Goal: Task Accomplishment & Management: Manage account settings

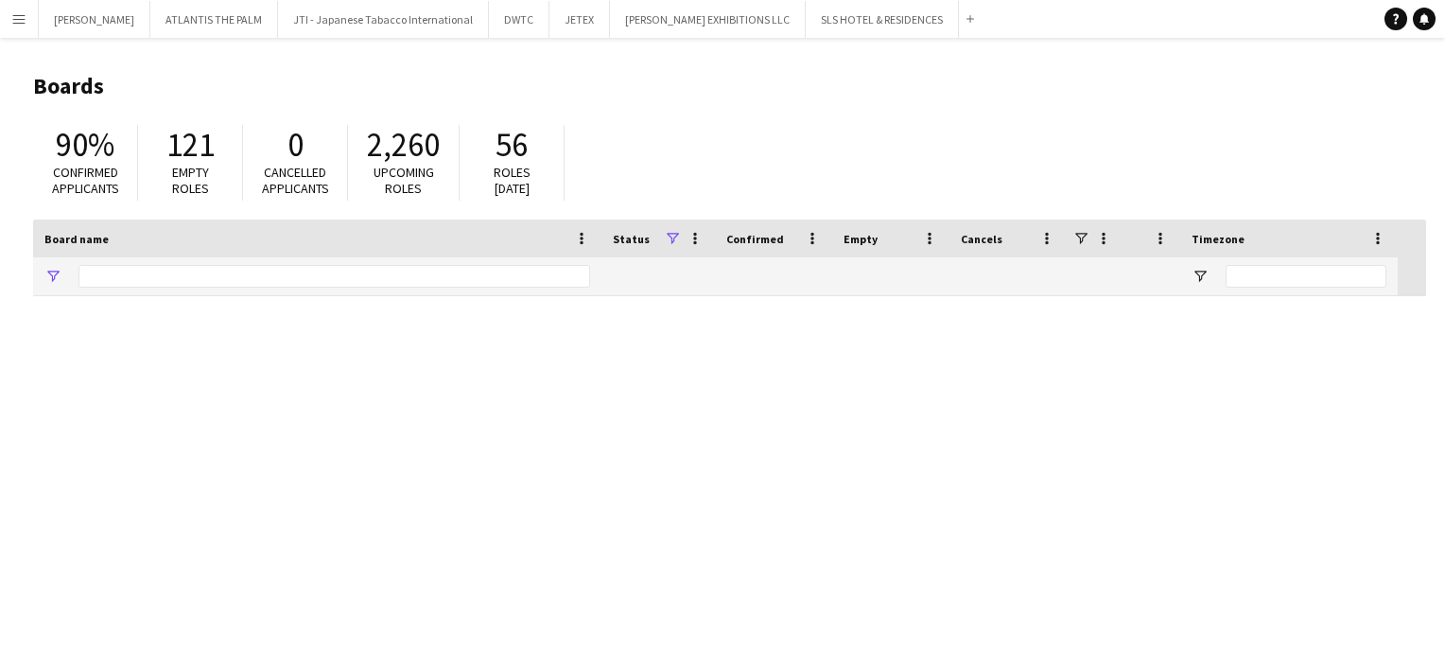
type input "***"
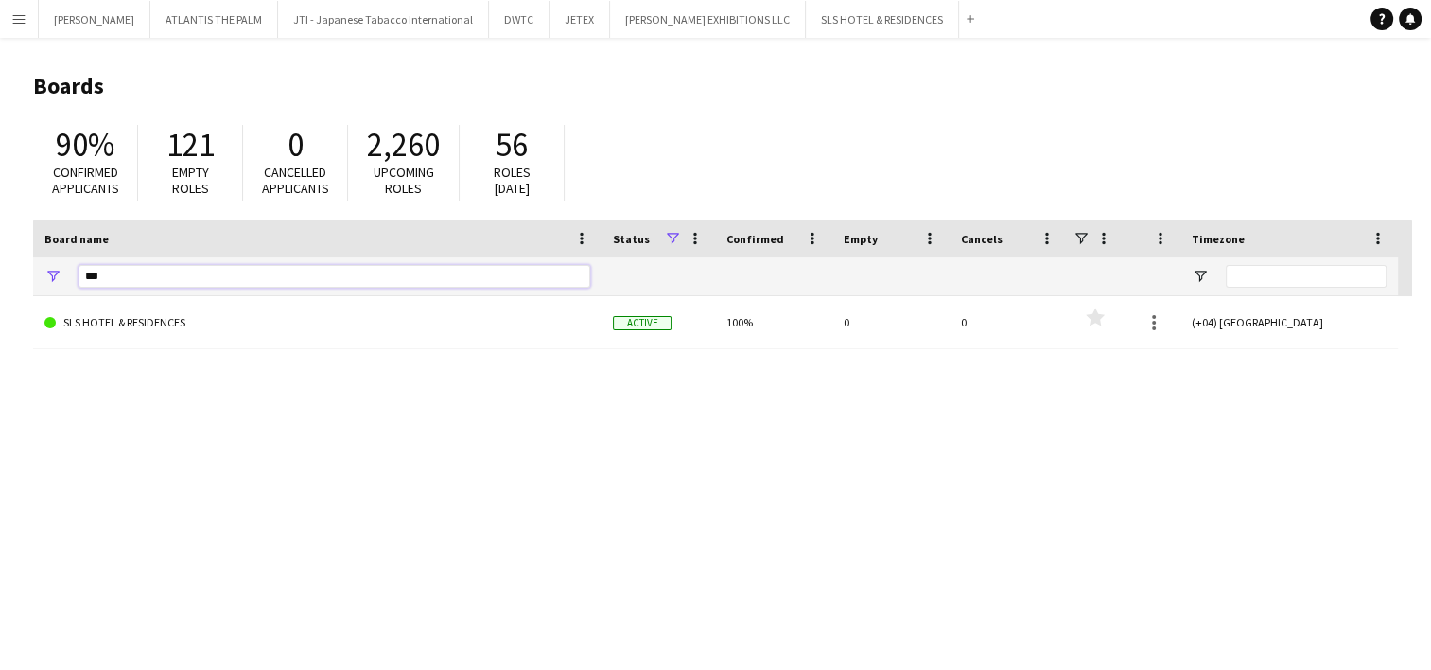
drag, startPoint x: 102, startPoint y: 280, endPoint x: 37, endPoint y: 277, distance: 65.3
click at [37, 277] on div "***" at bounding box center [317, 276] width 568 height 38
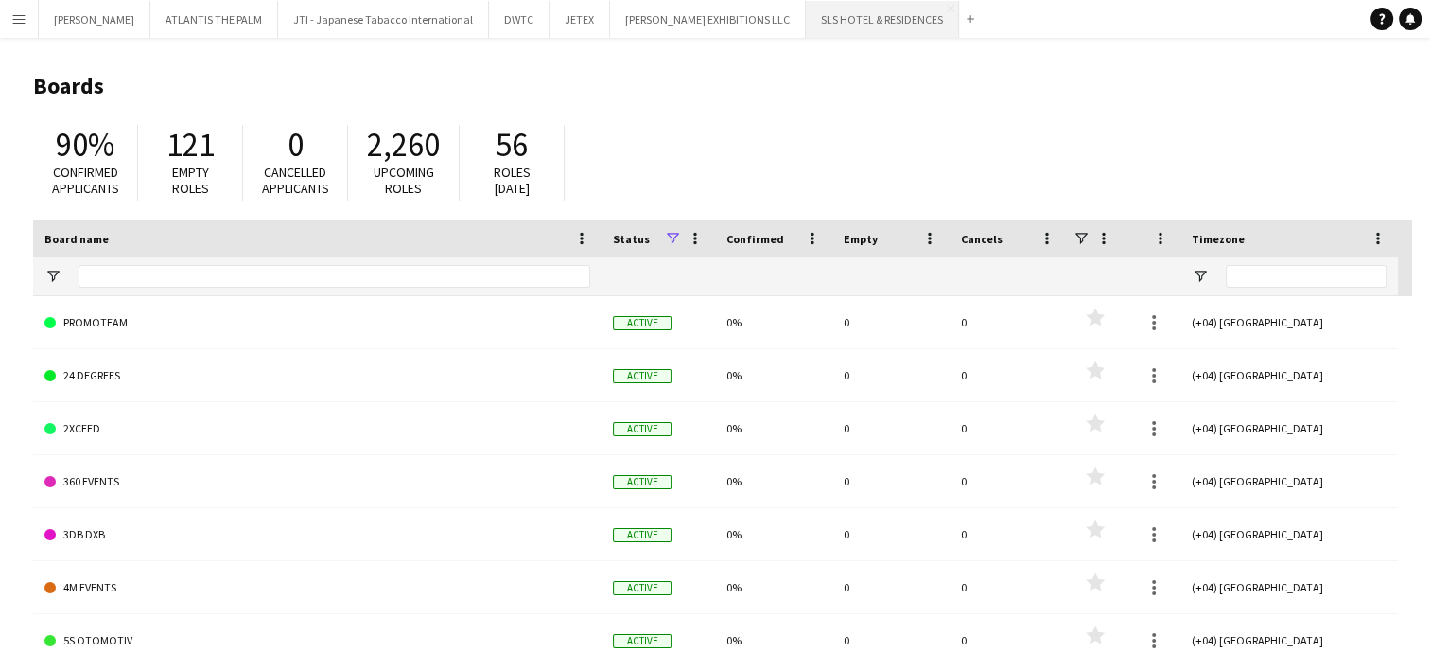
click at [806, 26] on button "SLS HOTEL & RESIDENCES Close" at bounding box center [882, 19] width 153 height 37
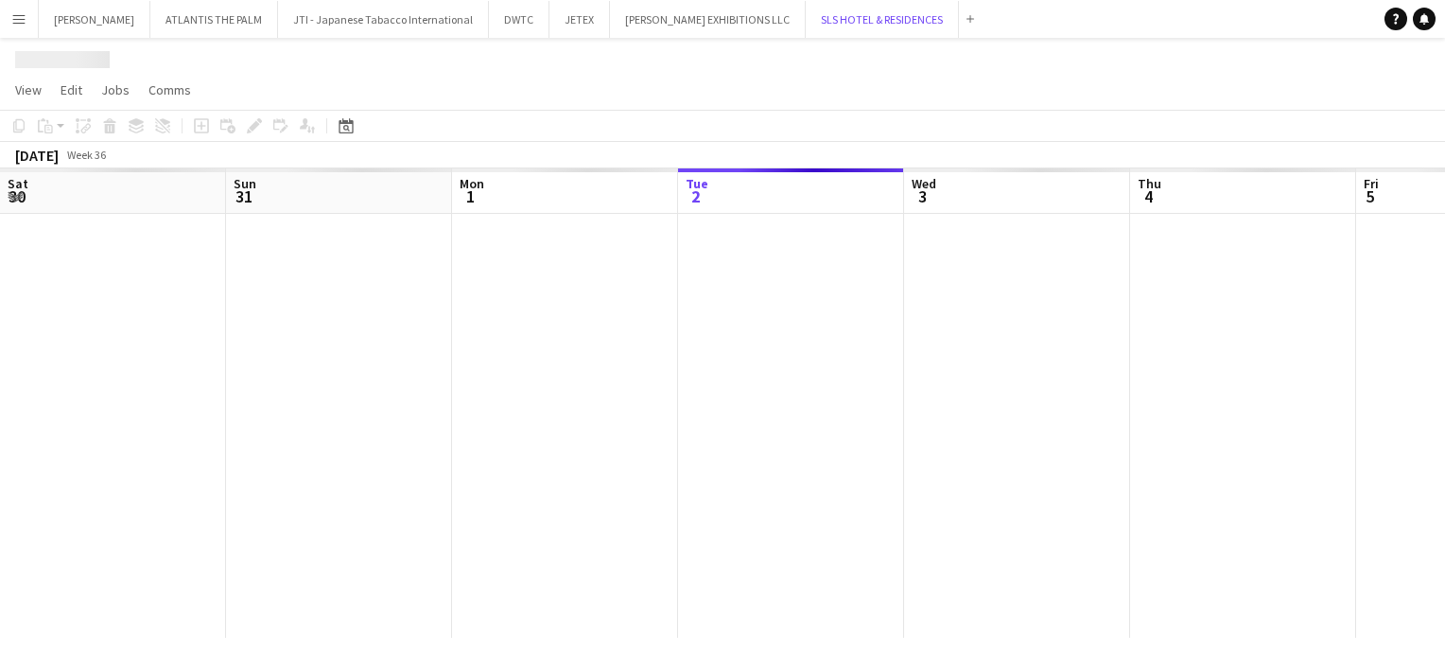
scroll to position [0, 452]
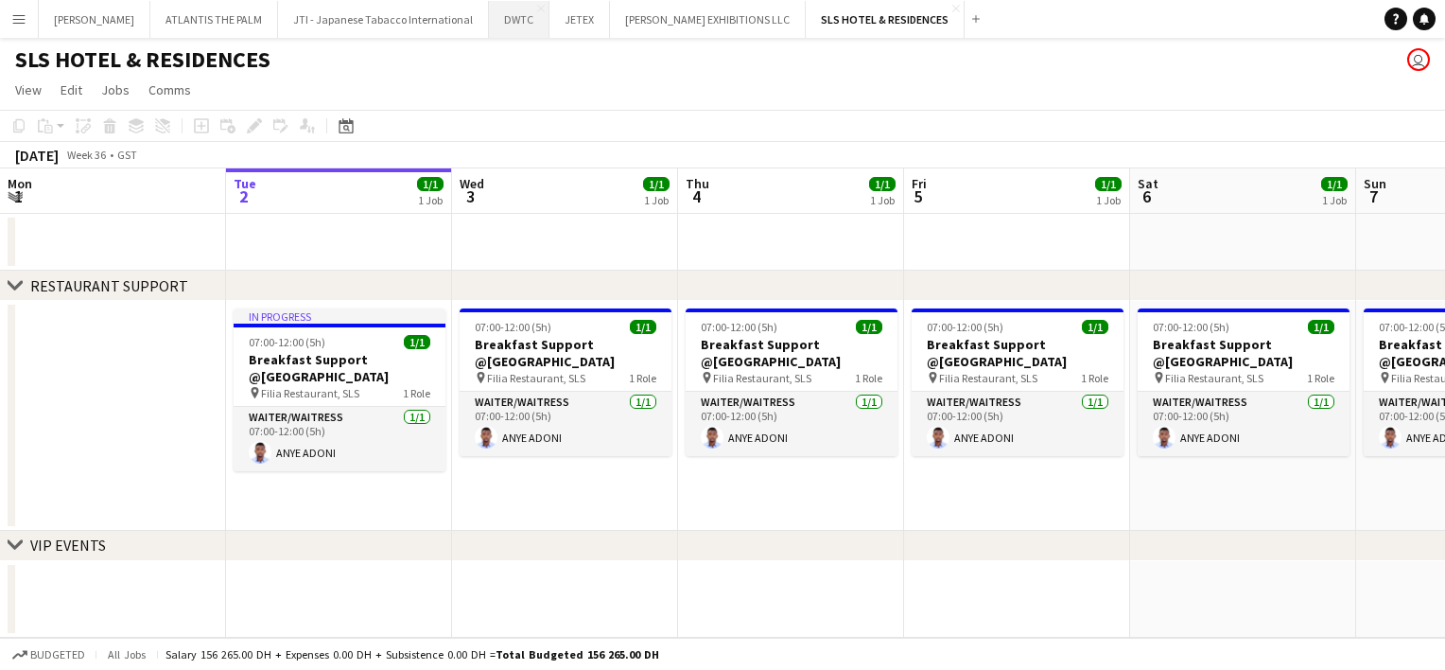
click at [489, 28] on button "DWTC Close" at bounding box center [519, 19] width 61 height 37
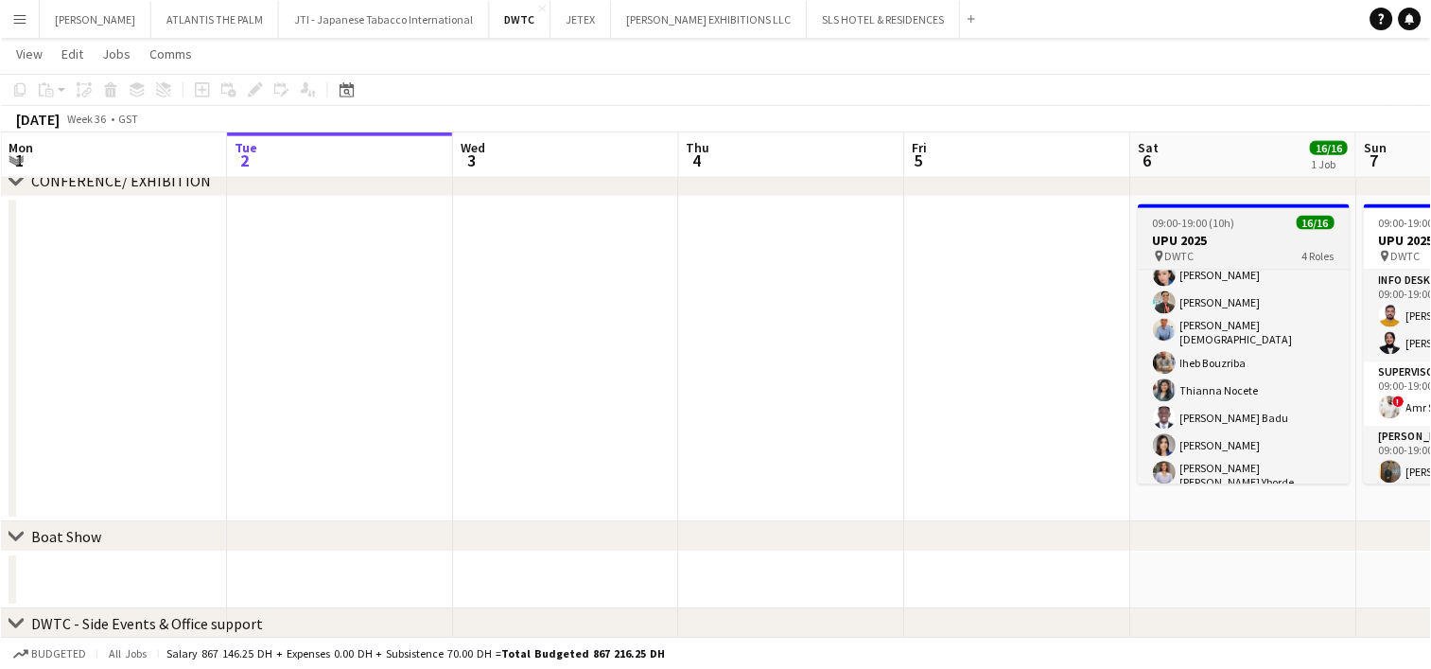
scroll to position [372, 0]
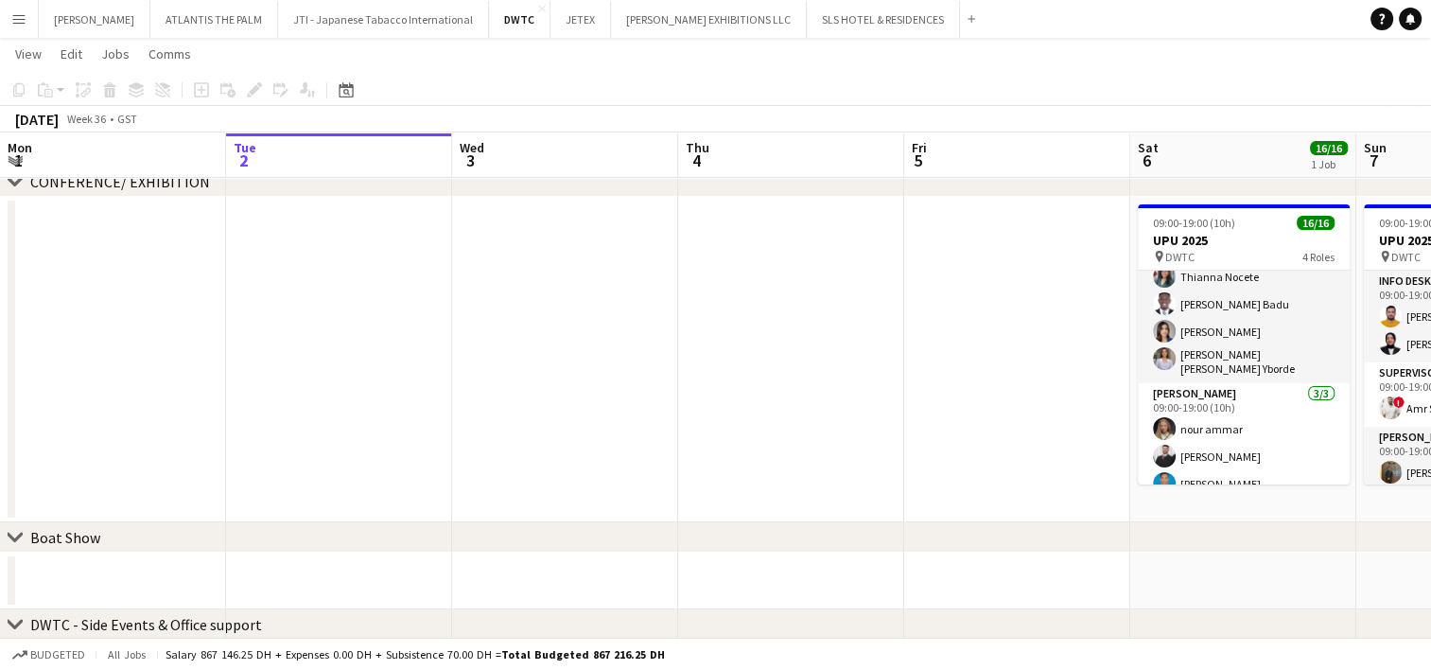
click at [662, 110] on div "[DATE] Week 36 • GST" at bounding box center [715, 119] width 1431 height 26
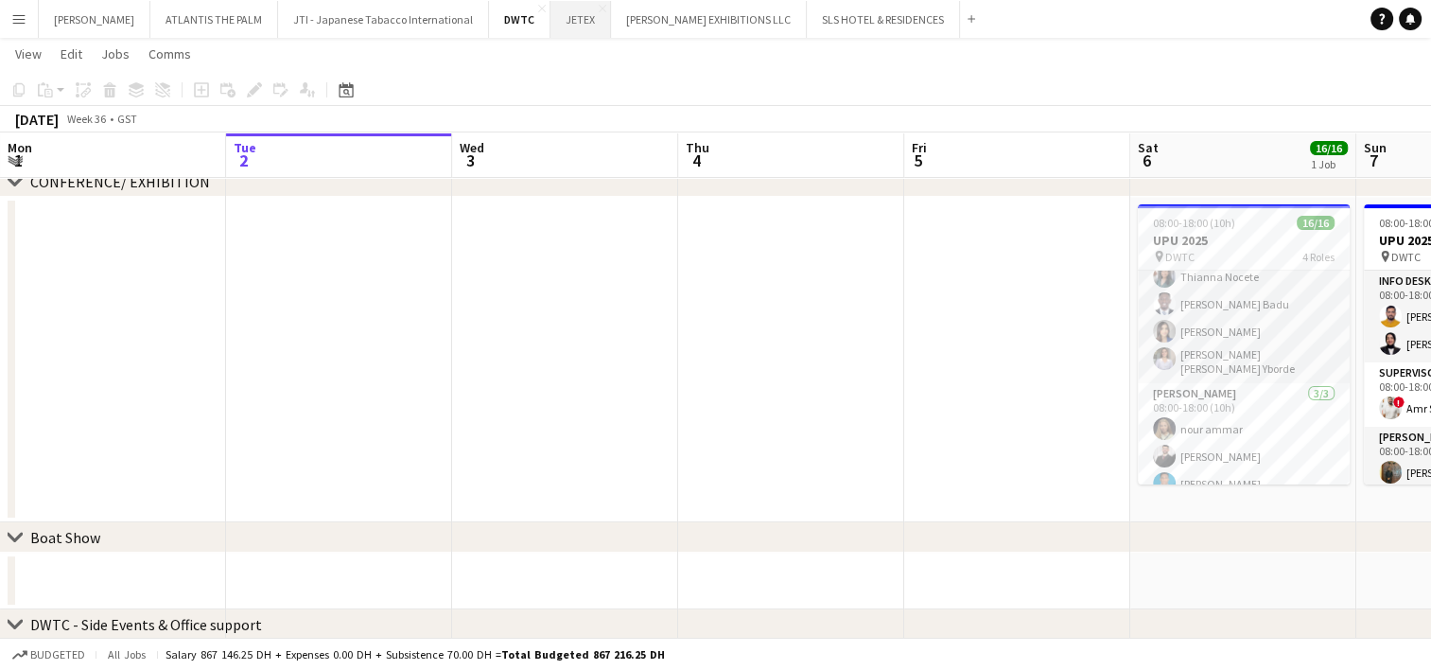
click at [551, 28] on button "JETEX Close" at bounding box center [581, 19] width 61 height 37
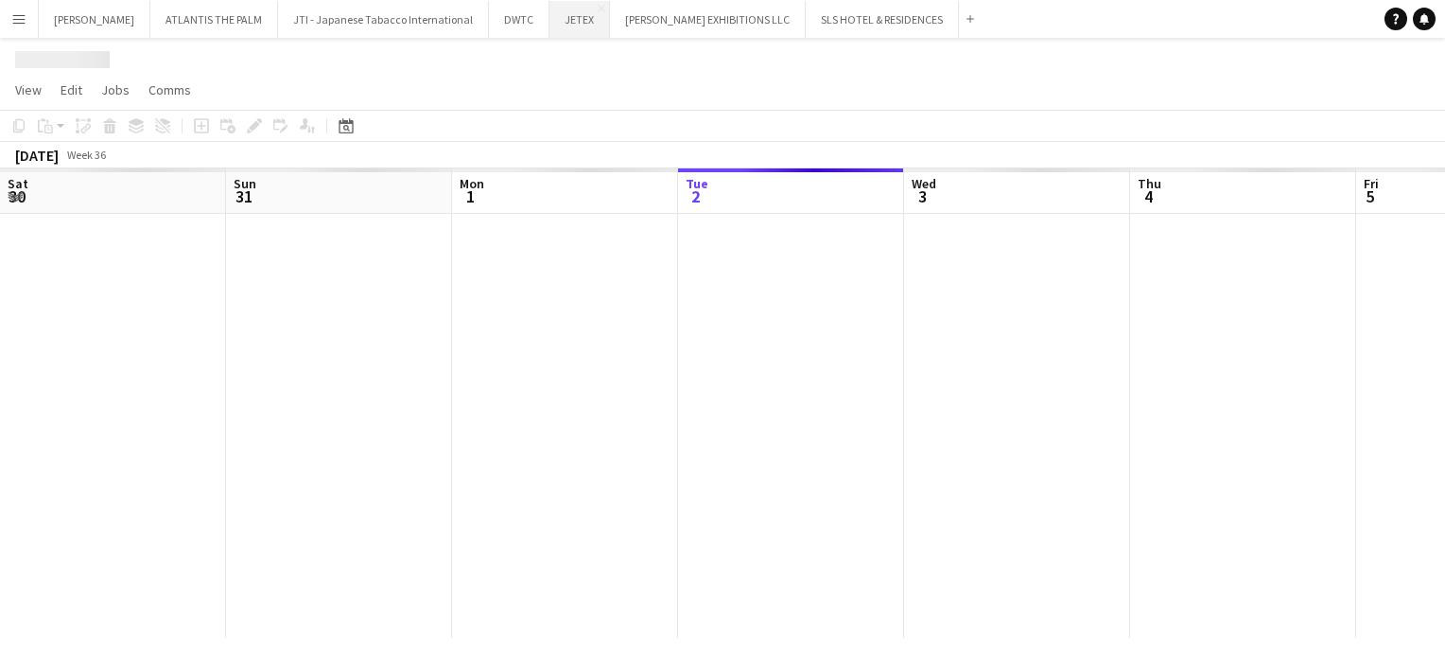
scroll to position [0, 452]
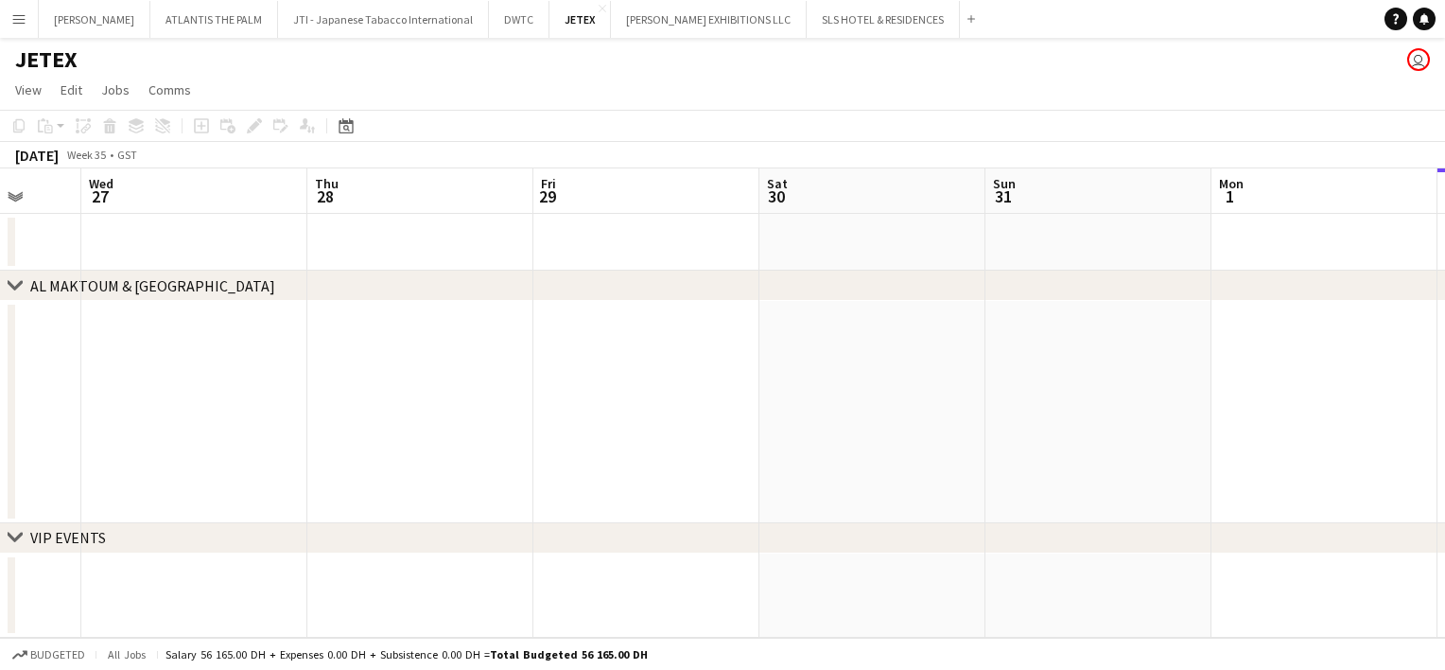
drag, startPoint x: 174, startPoint y: 416, endPoint x: 1445, endPoint y: 448, distance: 1271.7
click at [1444, 448] on html "Menu Boards Boards Boards All jobs Status Workforce Workforce My Workforce Recr…" at bounding box center [722, 335] width 1445 height 670
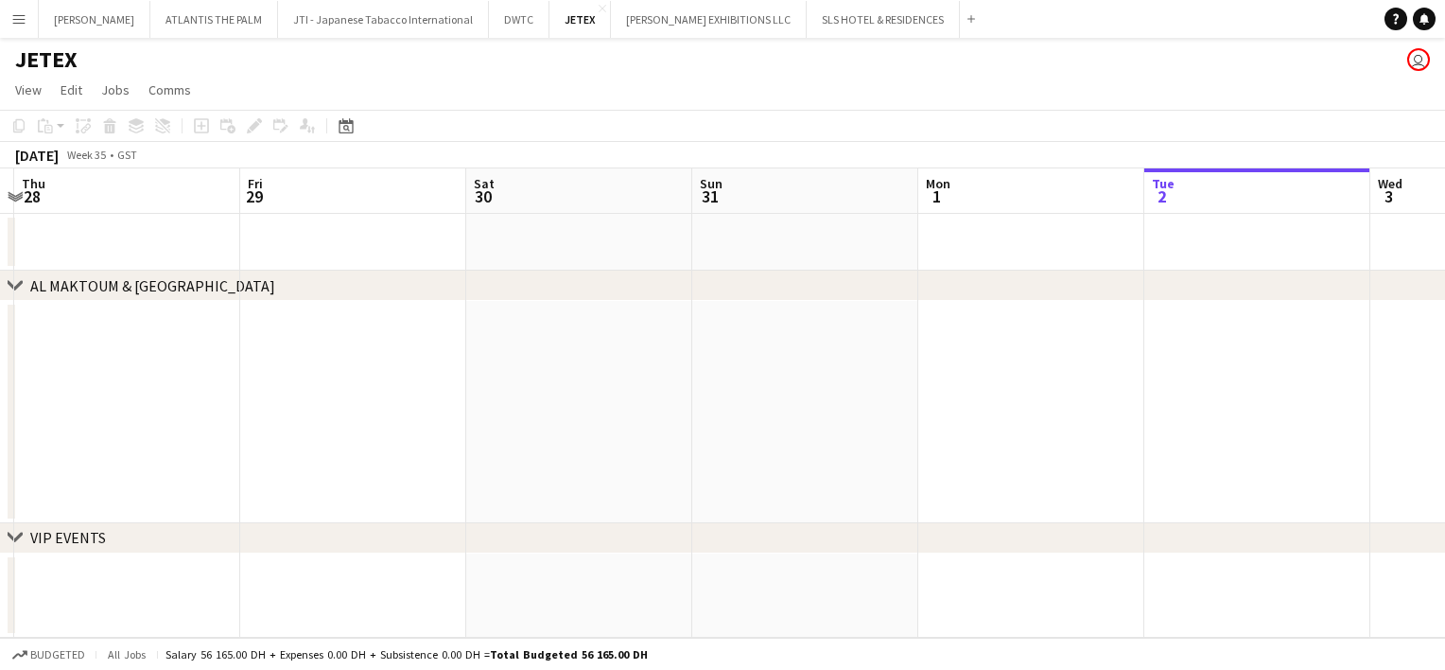
scroll to position [0, 456]
drag, startPoint x: 814, startPoint y: 424, endPoint x: 280, endPoint y: 470, distance: 536.4
click at [280, 470] on app-calendar-viewport "Tue 26 Wed 27 Thu 28 Fri 29 Sat 30 Sun 31 Mon 1 Tue 2 Wed 3 Thu 4 Fri 5 Sat 6" at bounding box center [722, 402] width 1445 height 469
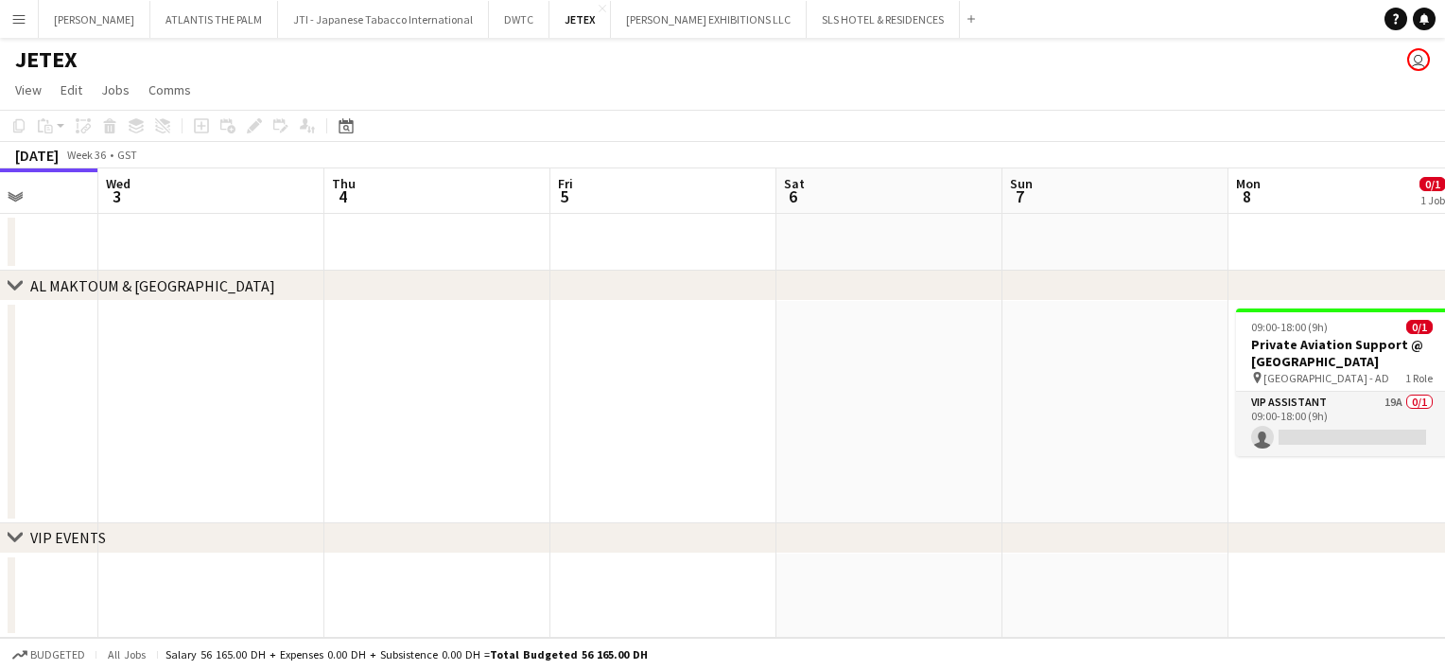
scroll to position [0, 836]
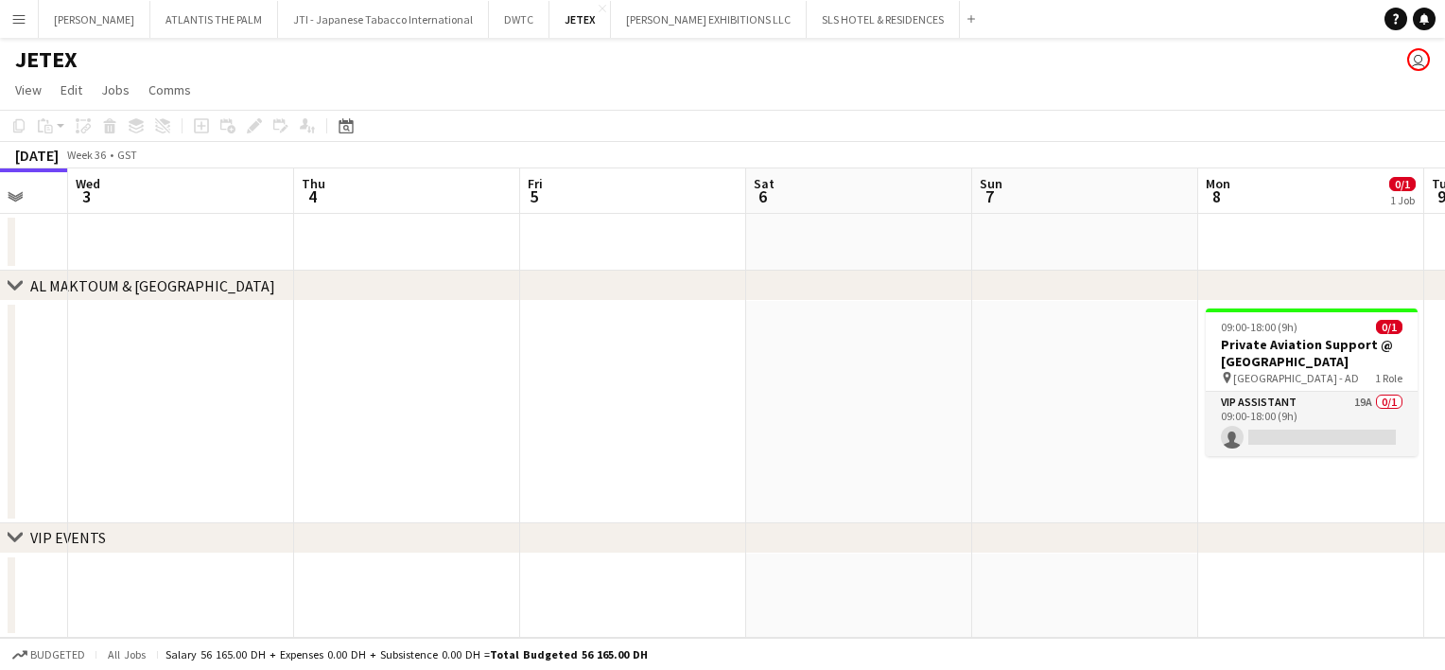
drag, startPoint x: 1444, startPoint y: 359, endPoint x: 4, endPoint y: 375, distance: 1440.7
click at [4, 375] on app-calendar-viewport "Sat 30 Sun 31 Mon 1 Tue 2 Wed 3 Thu 4 Fri 5 Sat 6 Sun 7 Mon 8 0/1 1 Job Tue 9 W…" at bounding box center [722, 402] width 1445 height 469
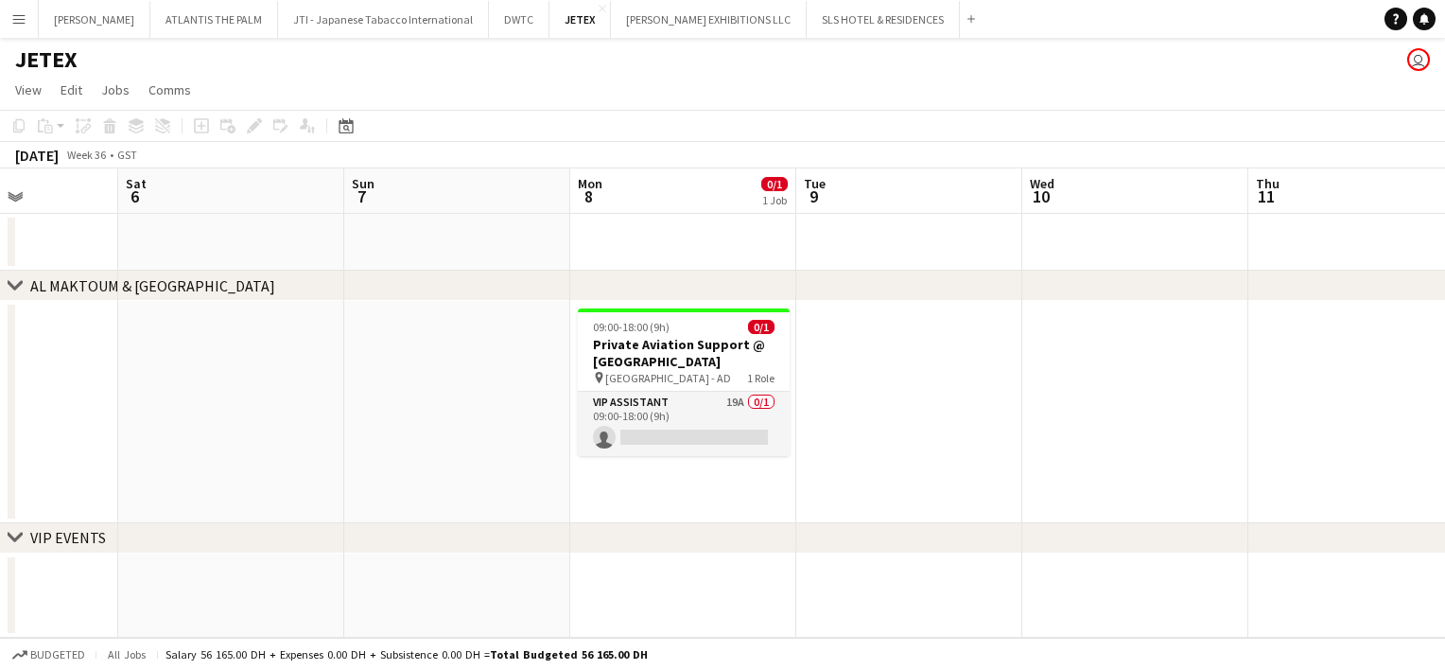
scroll to position [0, 561]
drag, startPoint x: 1010, startPoint y: 403, endPoint x: 381, endPoint y: 370, distance: 629.9
click at [381, 370] on app-calendar-viewport "Wed 3 Thu 4 Fri 5 Sat 6 Sun 7 Mon 8 0/1 1 Job Tue 9 Wed 10 Thu 11 Fri 12 Sat 13…" at bounding box center [722, 402] width 1445 height 469
click at [616, 344] on h3 "Private Aviation Support @ [GEOGRAPHIC_DATA]" at bounding box center [683, 353] width 212 height 34
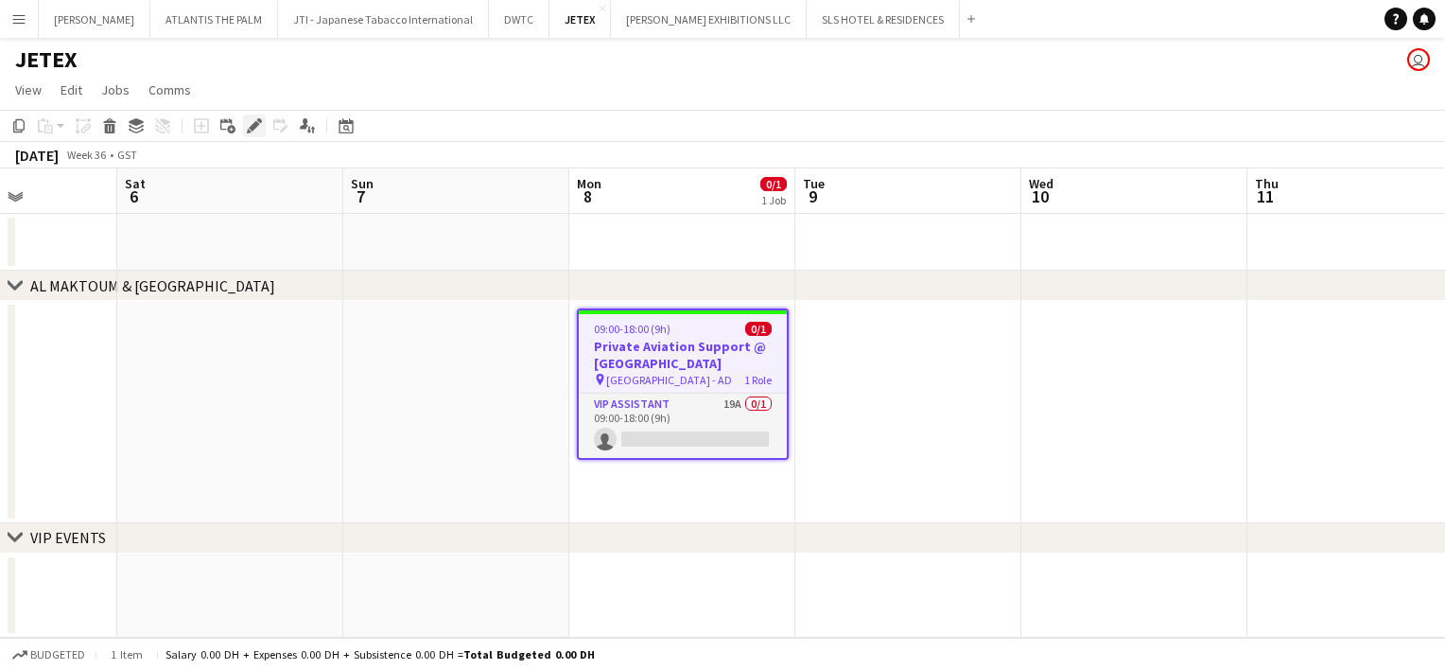
click at [250, 129] on icon "Edit" at bounding box center [254, 125] width 15 height 15
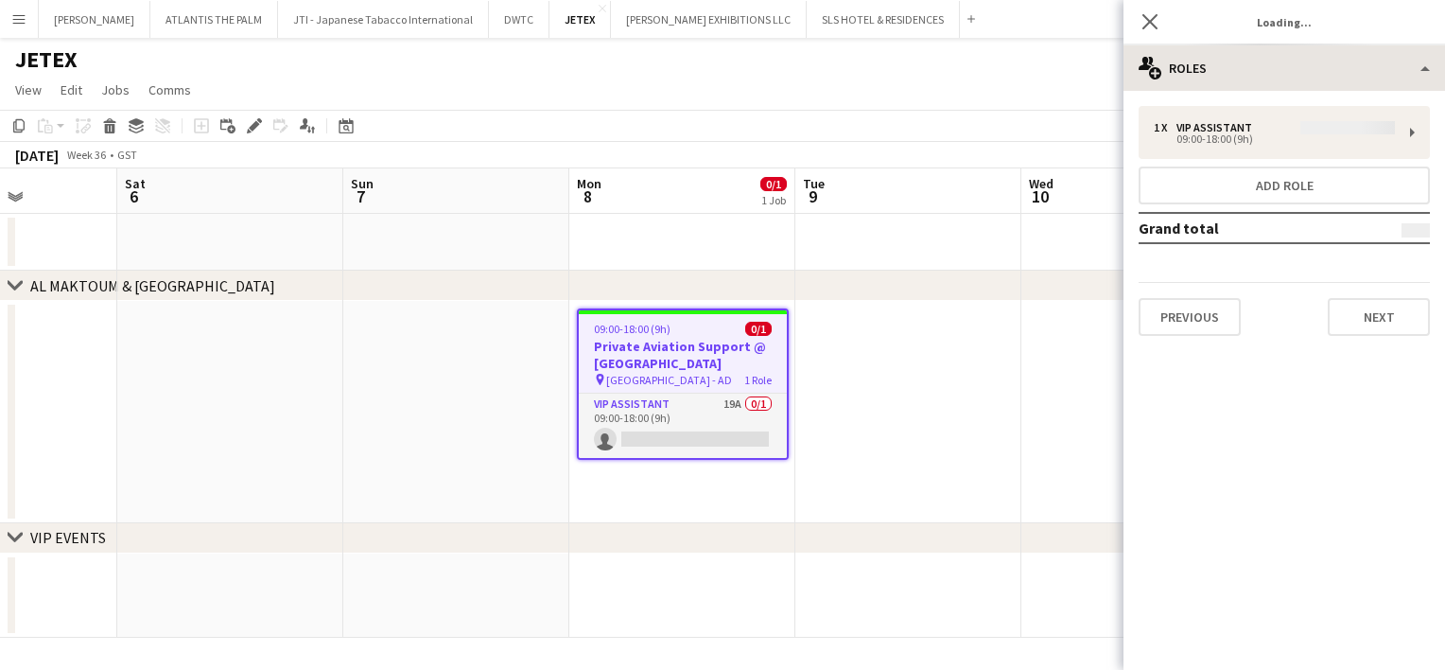
type input "**********"
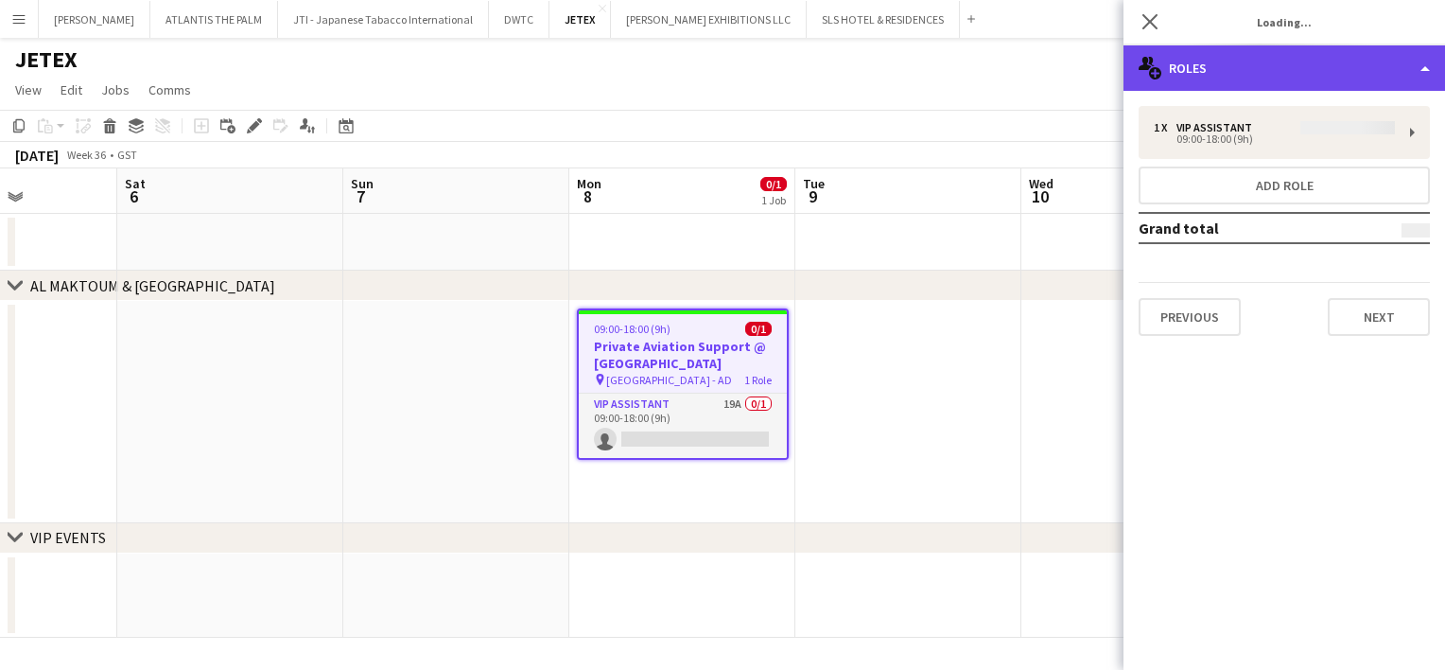
click at [1173, 56] on div "multiple-users-add Roles" at bounding box center [1285, 67] width 322 height 45
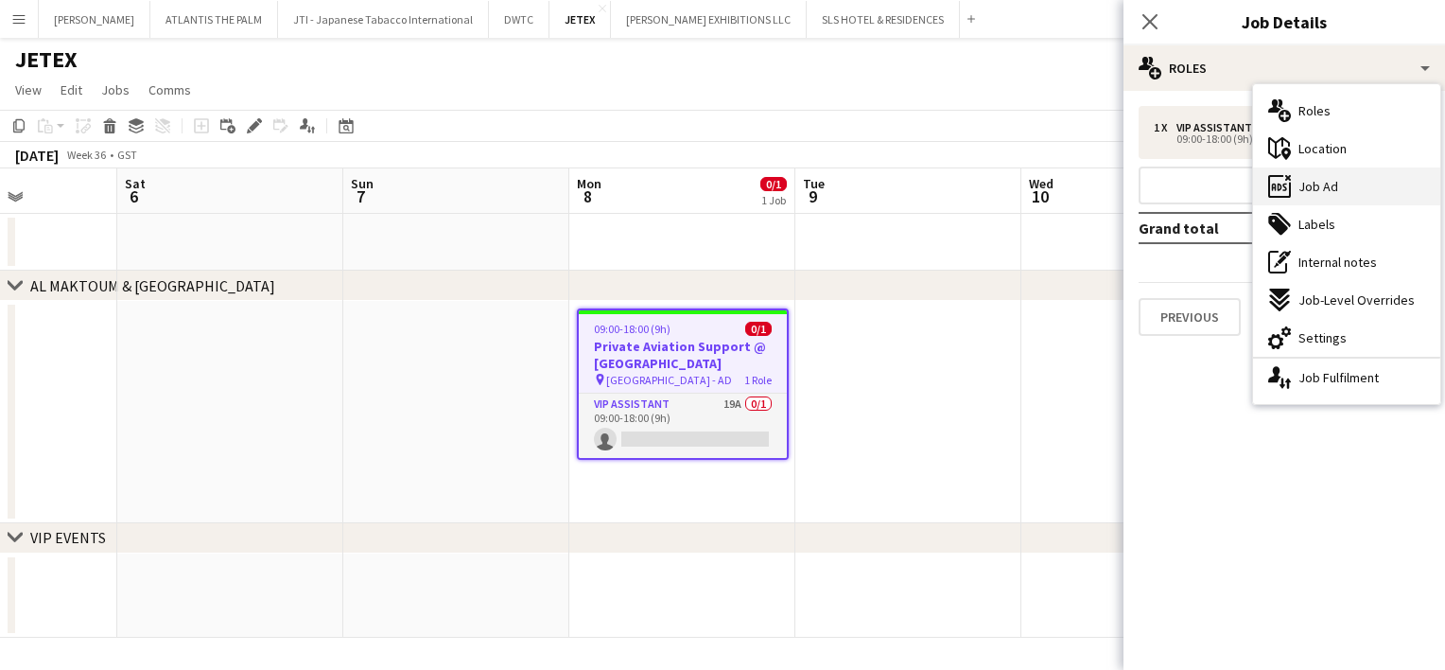
click at [1303, 178] on span "Job Ad" at bounding box center [1319, 186] width 40 height 17
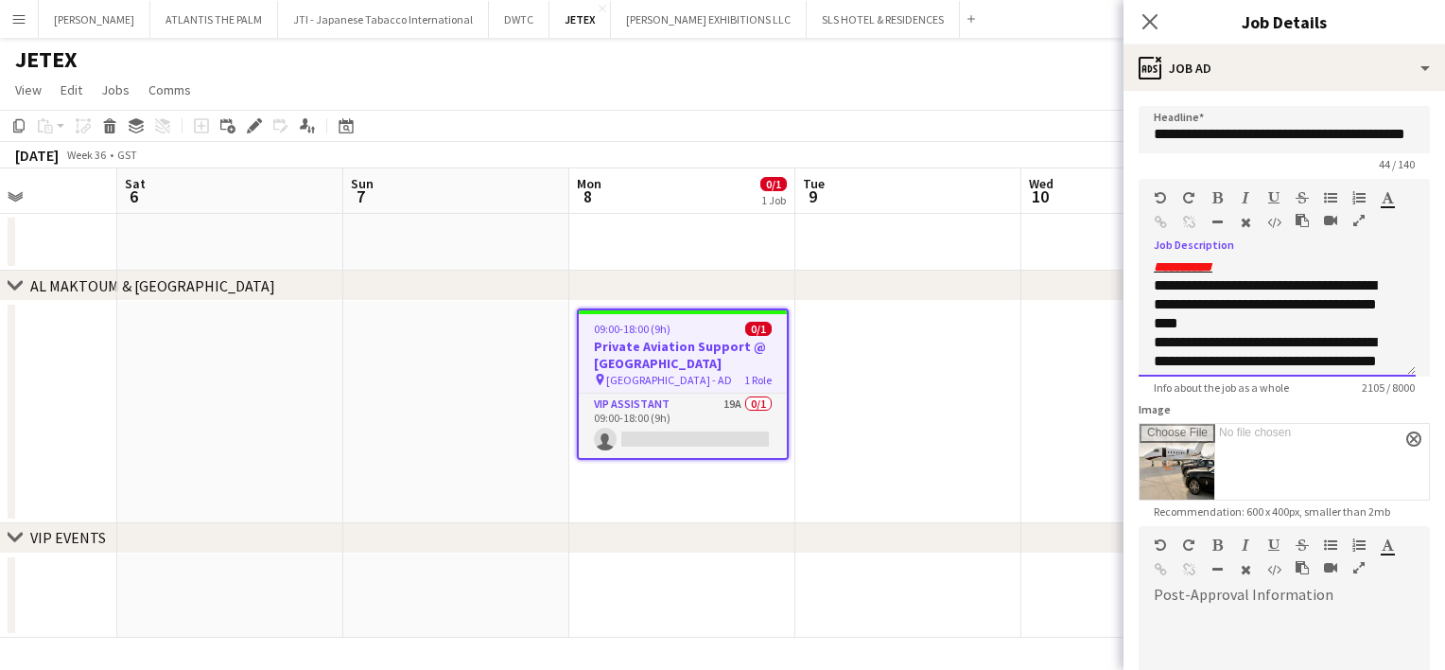
scroll to position [1510, 0]
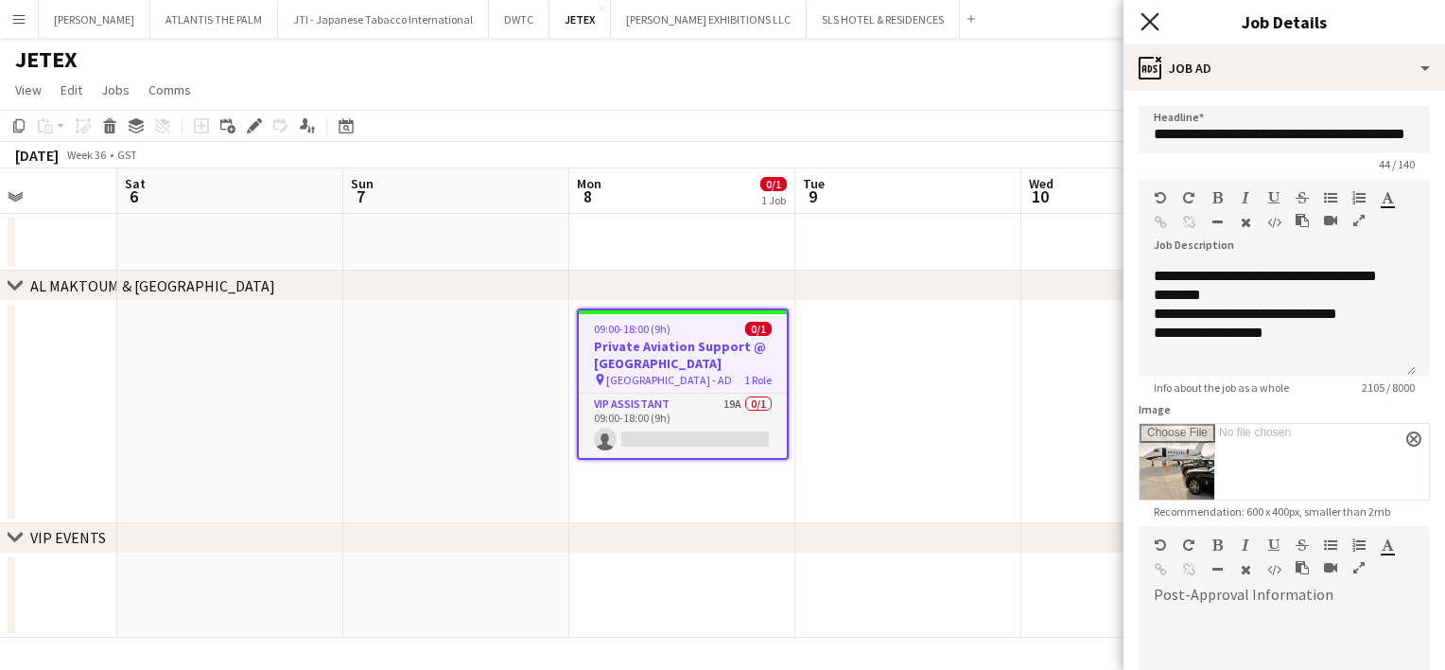
click at [1158, 16] on icon "Close pop-in" at bounding box center [1150, 21] width 18 height 18
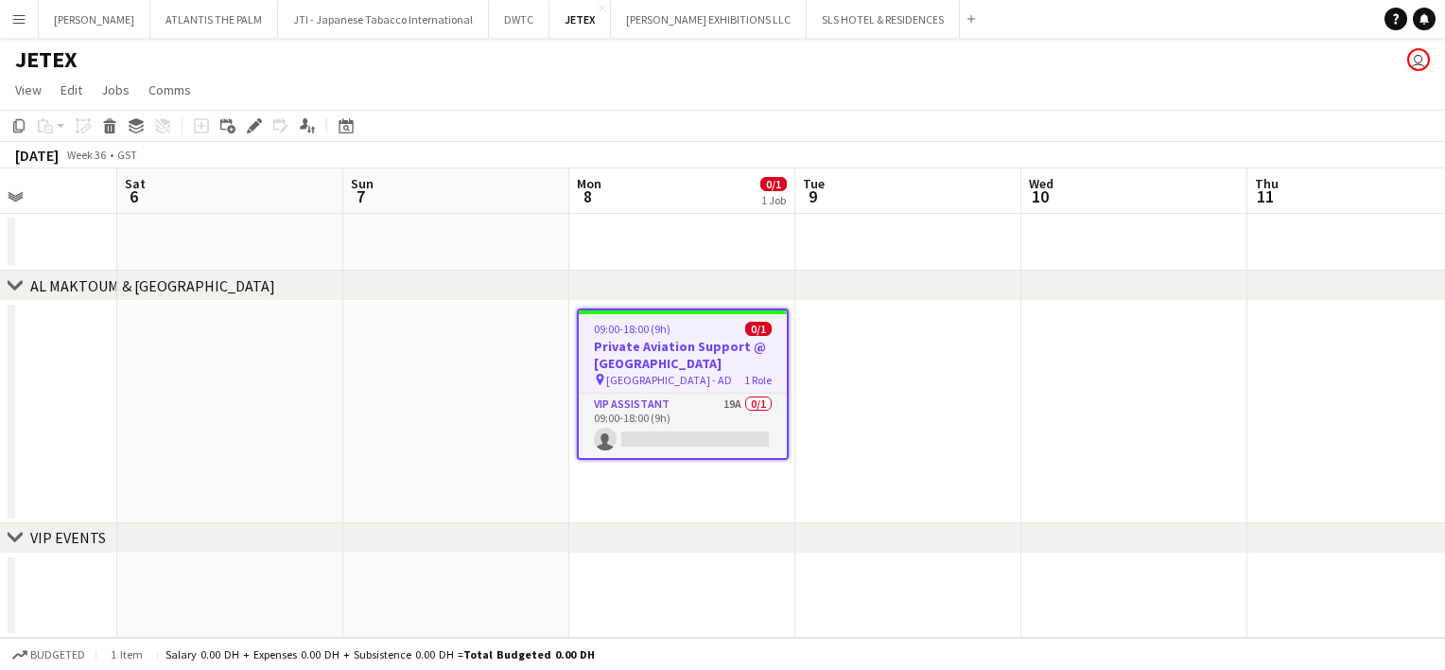
click at [865, 77] on app-page-menu "View Day view expanded Day view collapsed Month view Date picker Jump to [DATE]…" at bounding box center [722, 92] width 1445 height 36
